Goal: Transaction & Acquisition: Purchase product/service

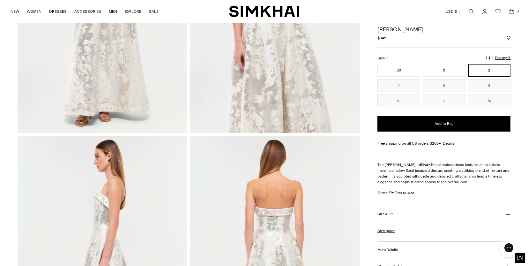
scroll to position [151, 0]
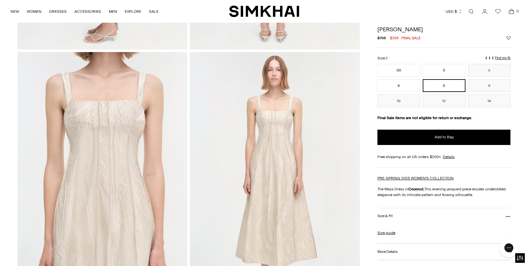
scroll to position [509, 0]
click at [235, 127] on img at bounding box center [275, 180] width 170 height 255
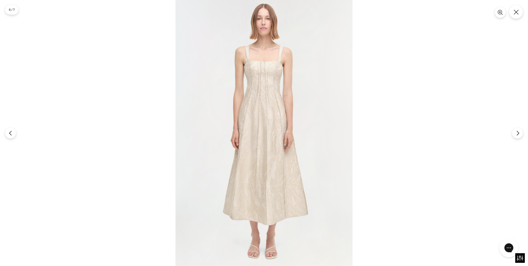
click at [261, 72] on img at bounding box center [263, 133] width 177 height 266
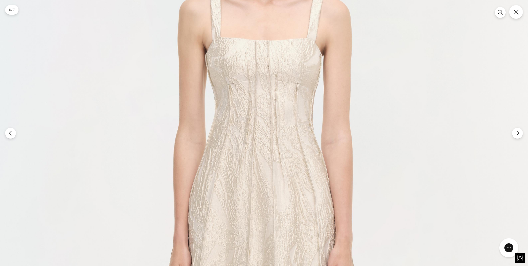
click at [270, 165] on img at bounding box center [265, 254] width 531 height 797
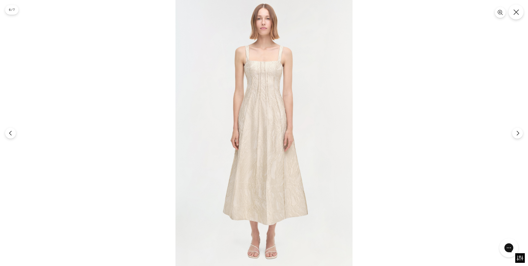
click at [518, 8] on button "Close" at bounding box center [515, 11] width 15 height 15
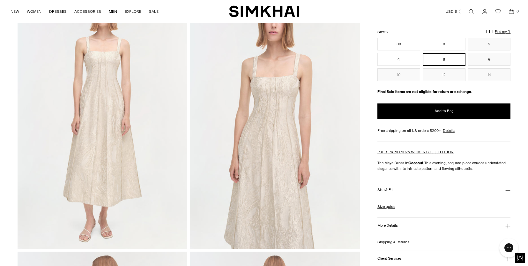
scroll to position [53, 0]
